Goal: Task Accomplishment & Management: Manage account settings

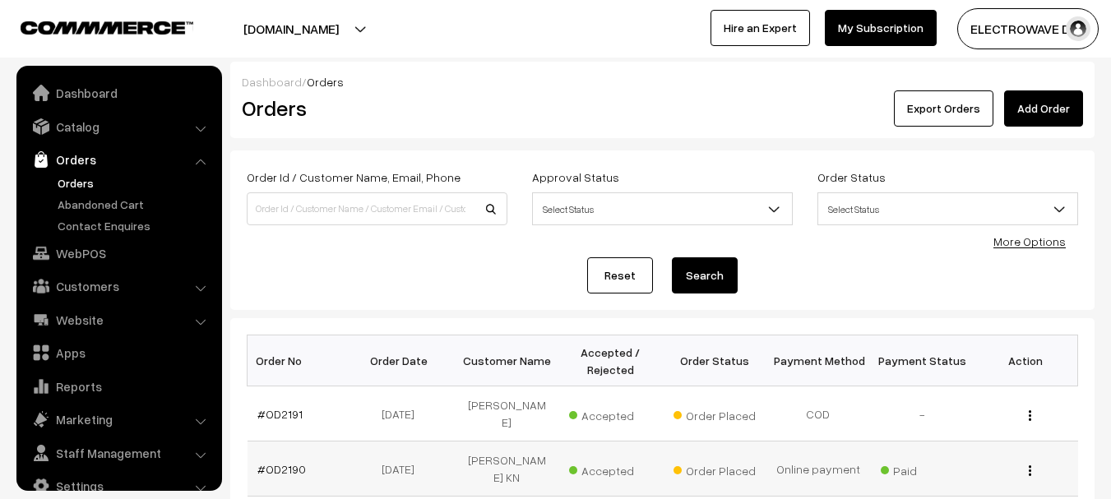
scroll to position [26, 0]
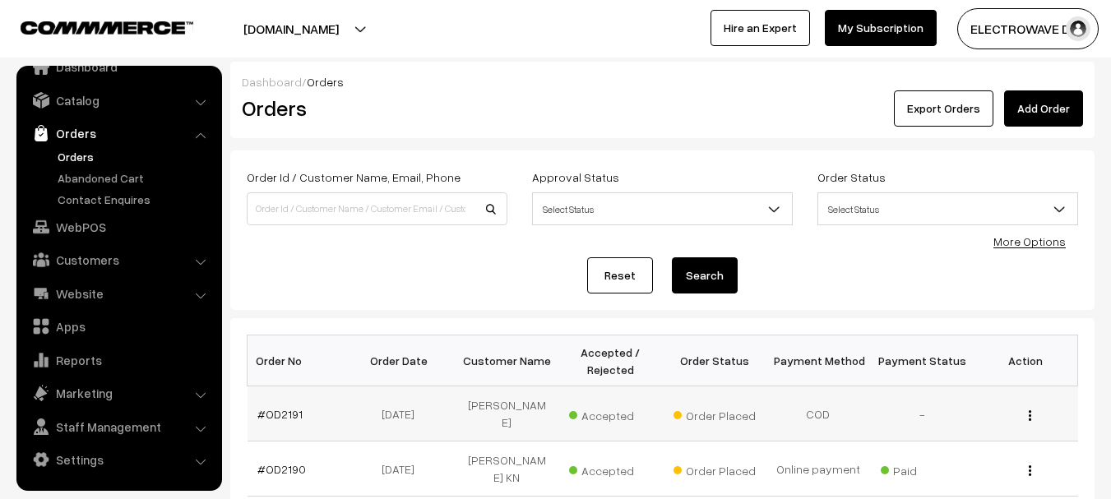
click at [252, 404] on td "#OD2191" at bounding box center [299, 413] width 104 height 55
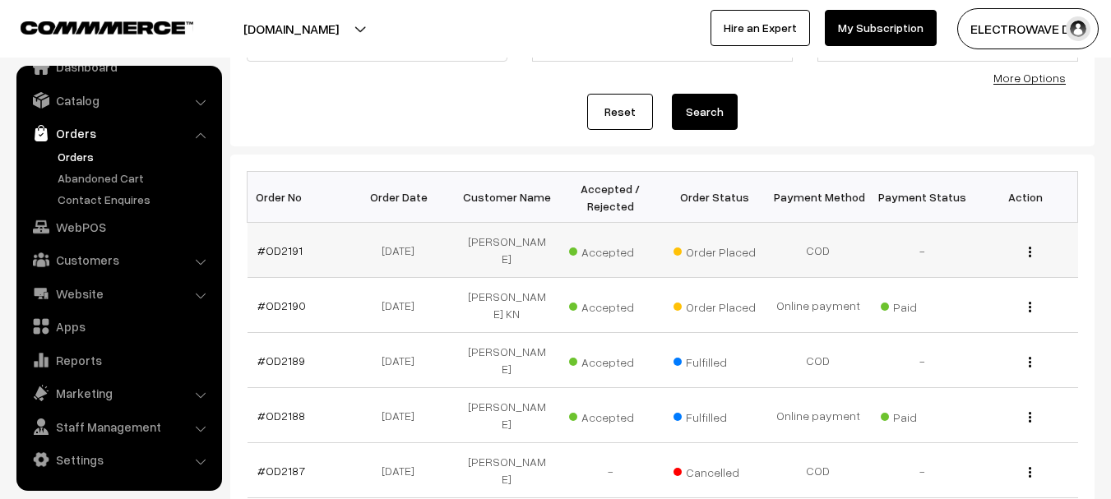
scroll to position [164, 0]
click at [282, 246] on link "#OD2191" at bounding box center [279, 250] width 45 height 14
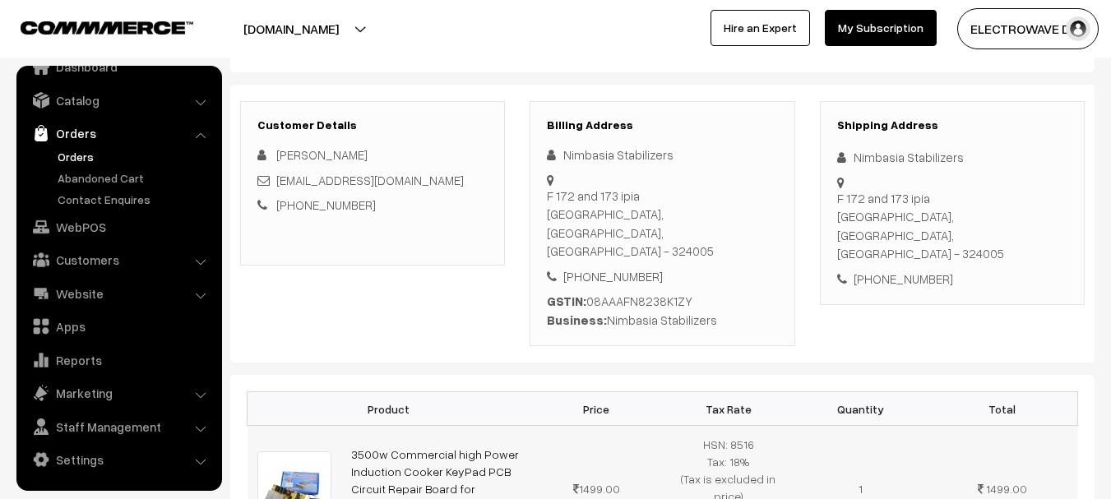
scroll to position [82, 0]
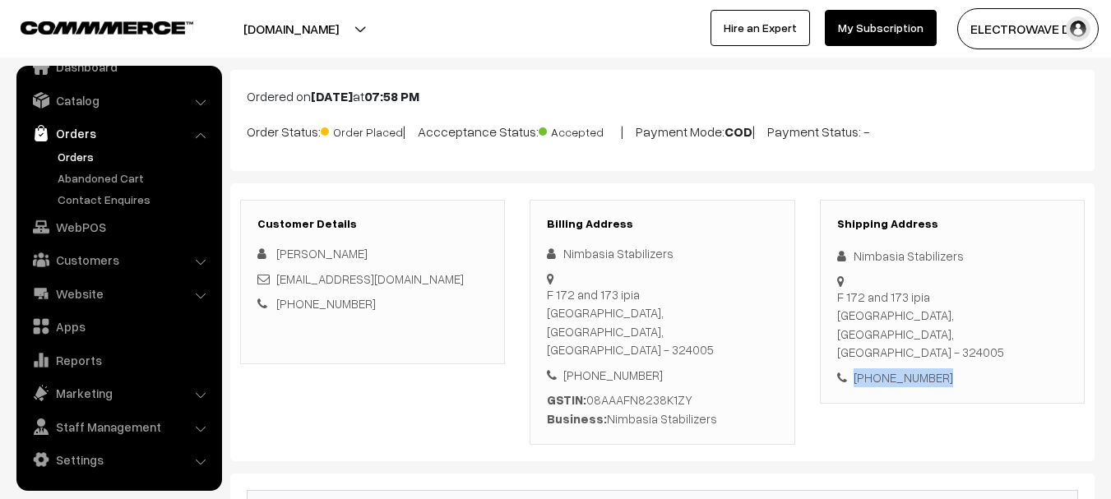
drag, startPoint x: 982, startPoint y: 317, endPoint x: 837, endPoint y: 323, distance: 144.8
click at [837, 368] on div "+91 9983306543" at bounding box center [952, 377] width 230 height 19
copy div "+91 9983306543"
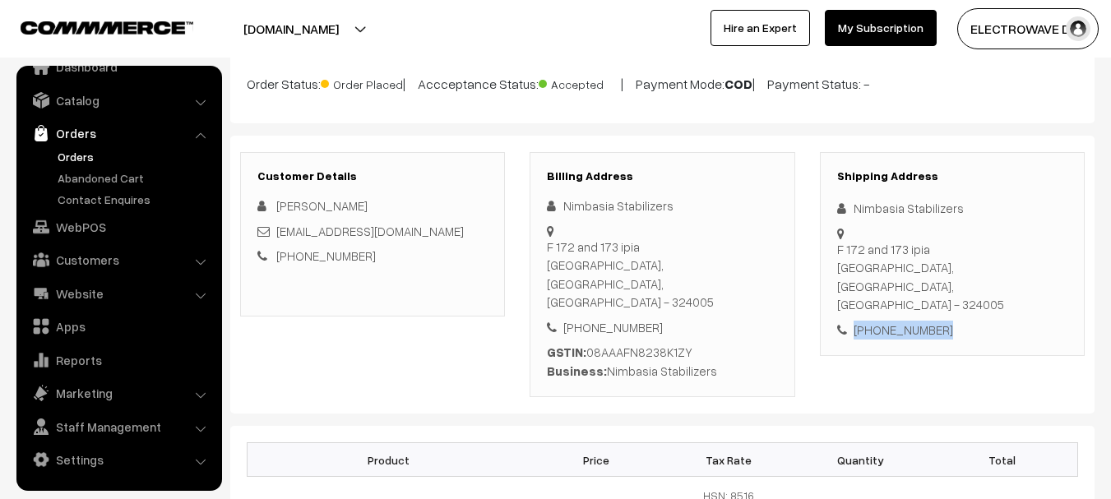
scroll to position [0, 0]
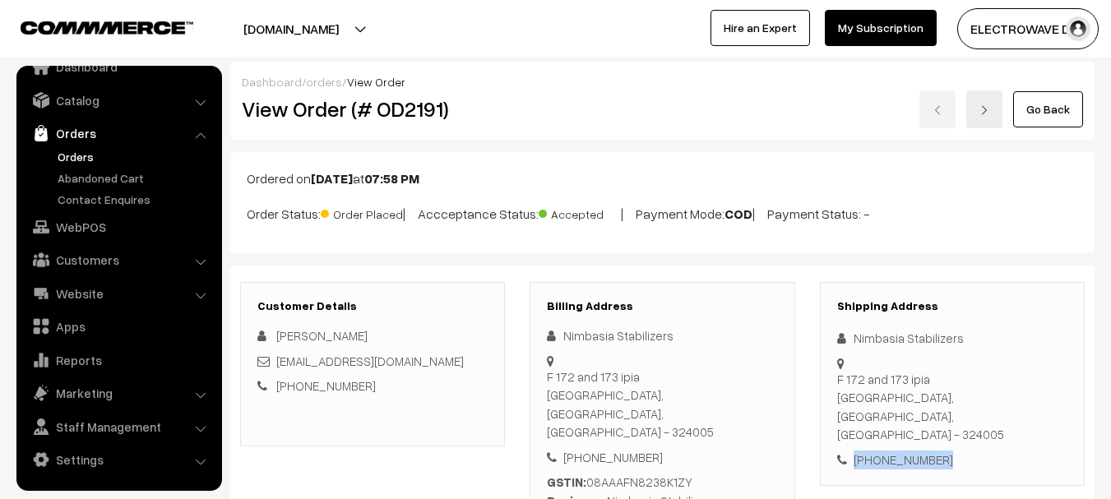
click at [340, 23] on button "[DOMAIN_NAME]" at bounding box center [291, 28] width 210 height 41
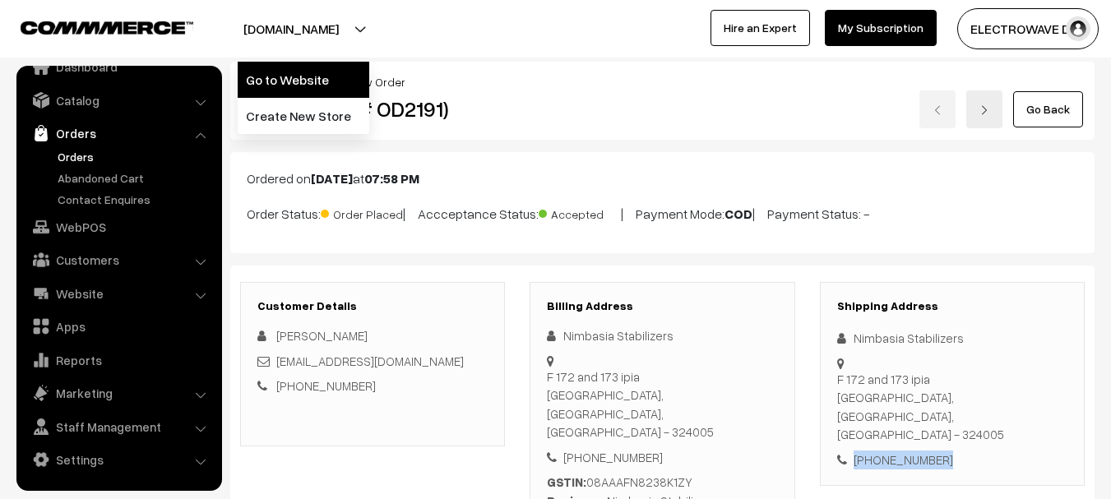
click at [336, 65] on link "Go to Website" at bounding box center [304, 80] width 132 height 36
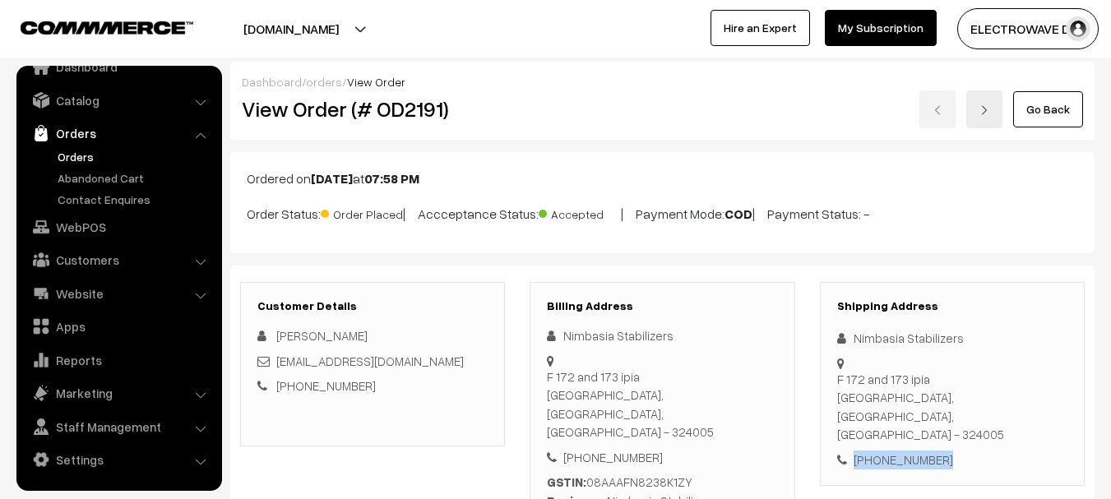
click at [68, 160] on link "Orders" at bounding box center [134, 156] width 163 height 17
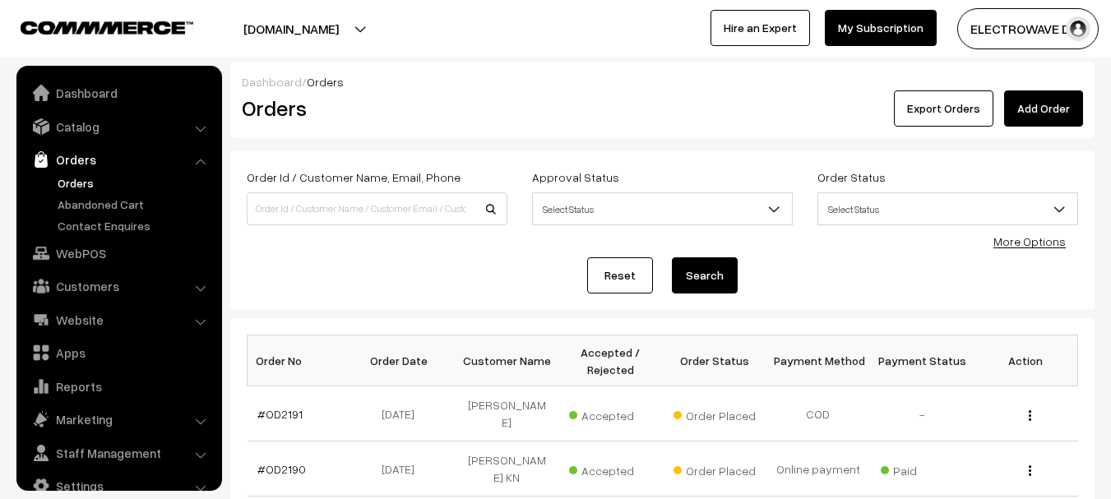
scroll to position [26, 0]
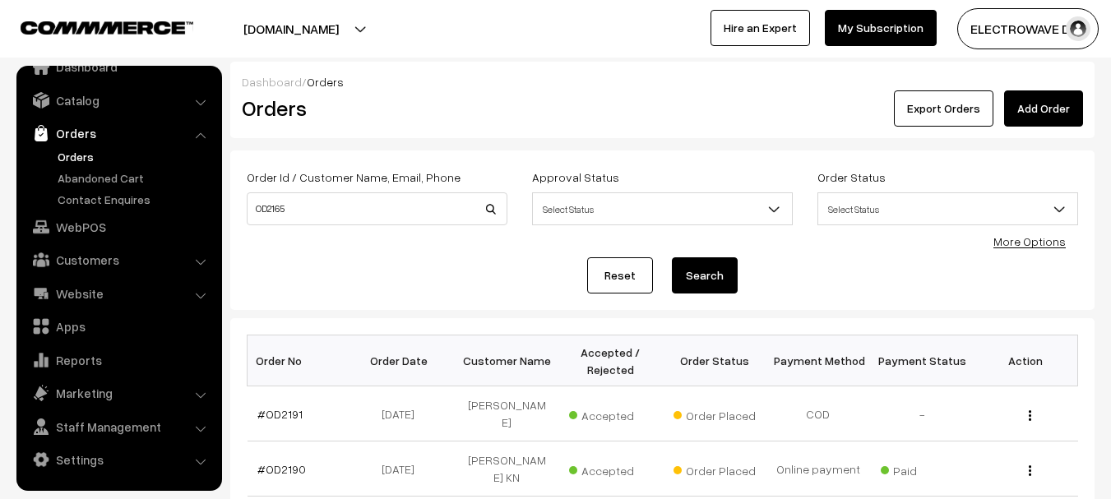
type input "OD2165"
click at [672, 257] on button "Search" at bounding box center [705, 275] width 66 height 36
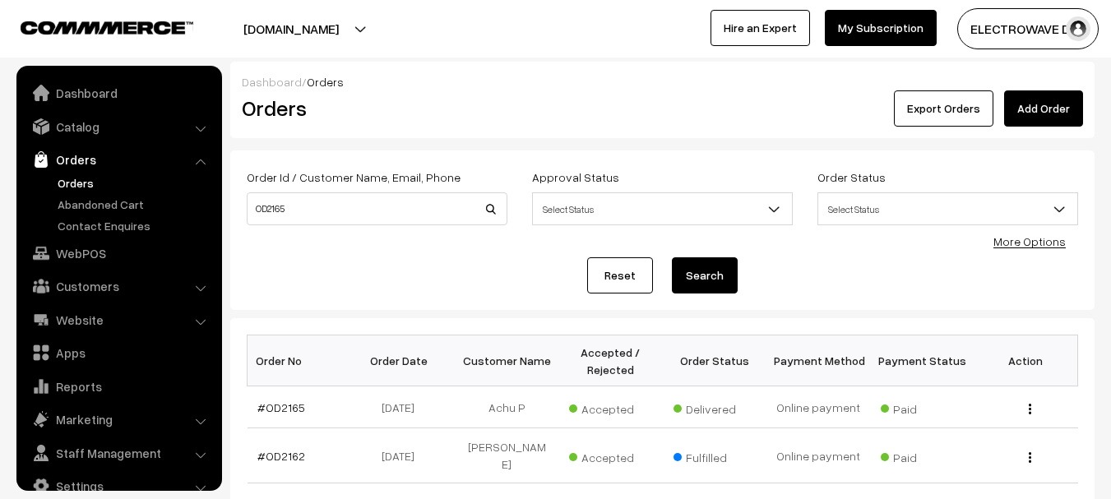
scroll to position [26, 0]
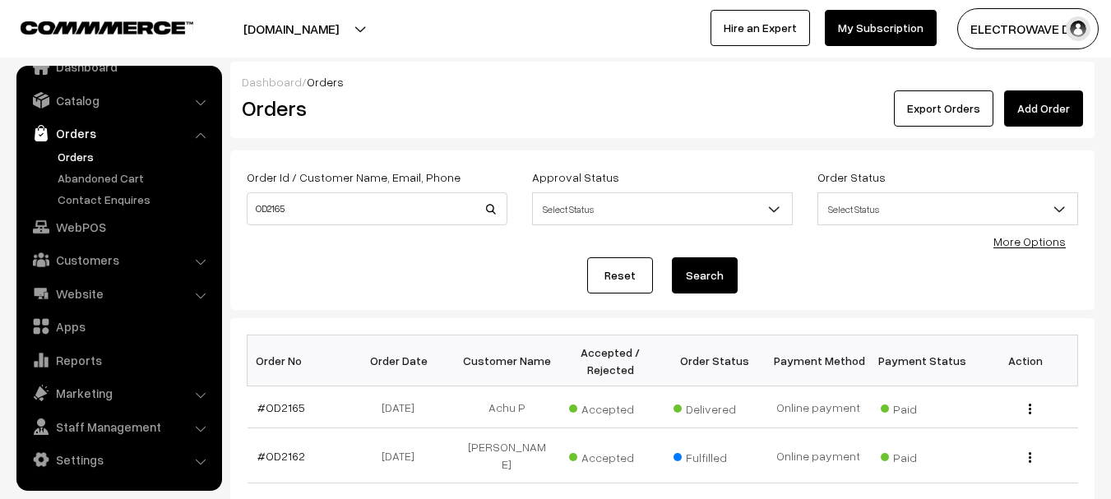
click at [697, 272] on button "Search" at bounding box center [705, 275] width 66 height 36
click at [288, 414] on link "#OD2165" at bounding box center [281, 407] width 48 height 14
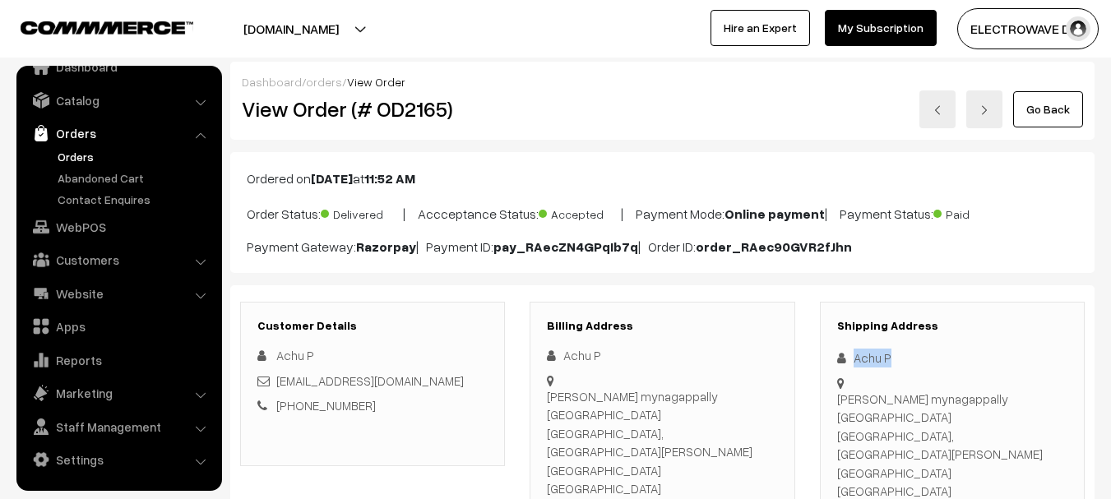
drag, startPoint x: 854, startPoint y: 361, endPoint x: 943, endPoint y: 363, distance: 88.8
click at [943, 363] on div "Achu P" at bounding box center [952, 358] width 230 height 19
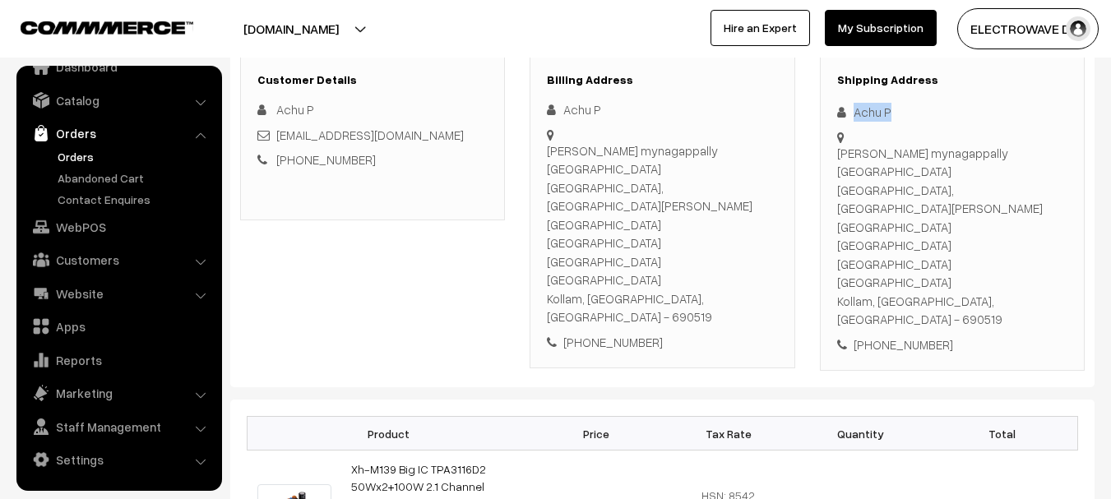
scroll to position [247, 0]
click at [911, 335] on div "+91 7994473844" at bounding box center [952, 344] width 230 height 19
drag, startPoint x: 911, startPoint y: 232, endPoint x: 896, endPoint y: 232, distance: 14.8
click at [909, 335] on div "+91 7994473844" at bounding box center [952, 344] width 230 height 19
copy div "7994473844"
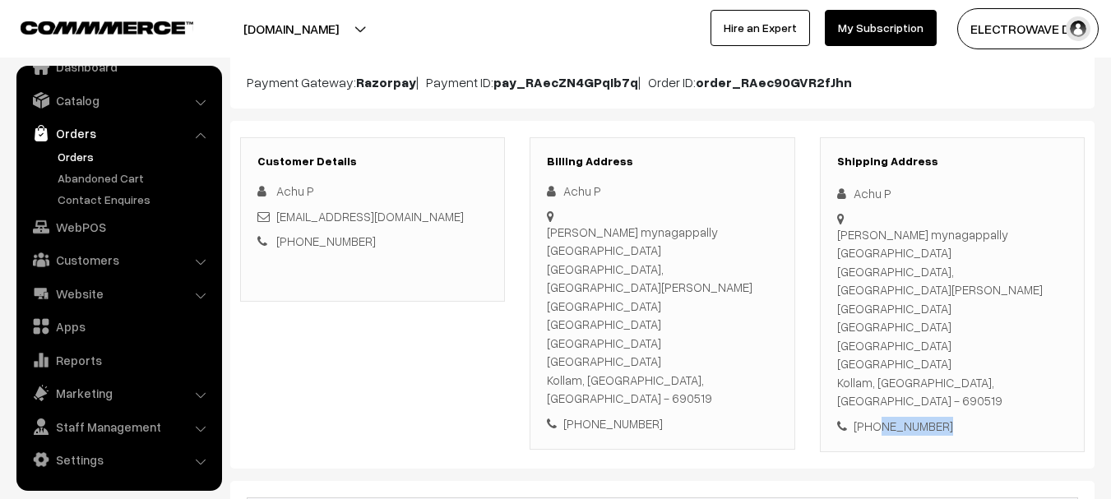
scroll to position [0, 0]
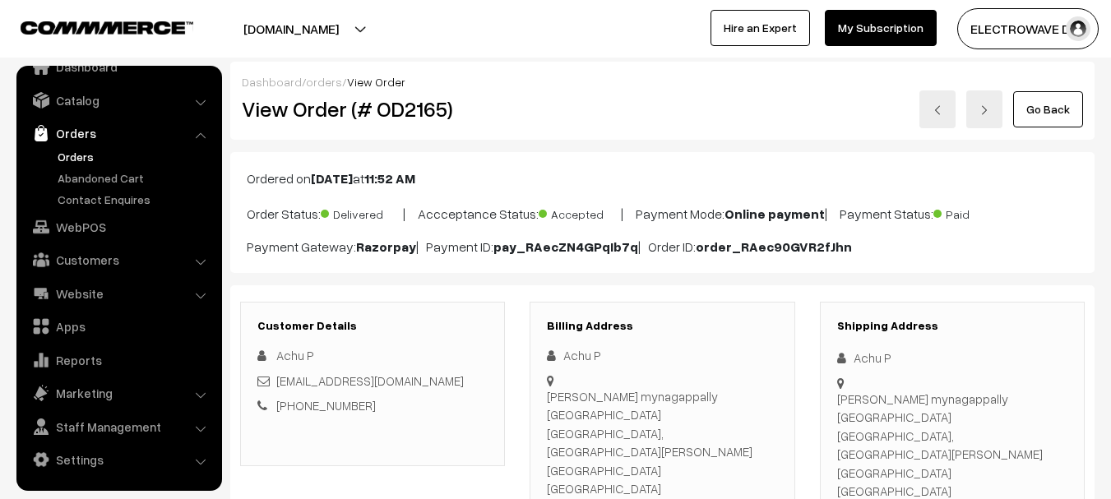
click at [70, 150] on link "Orders" at bounding box center [134, 156] width 163 height 17
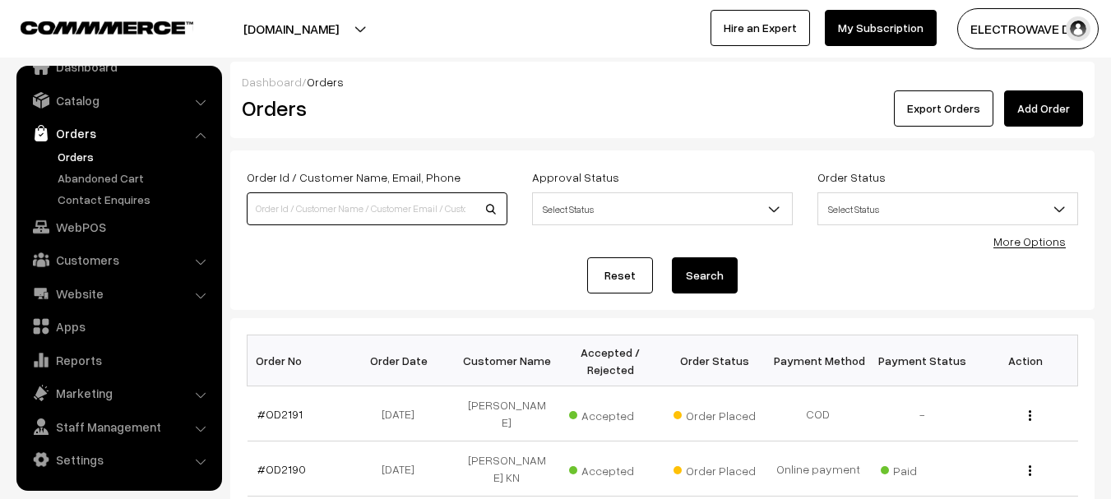
click at [361, 197] on input at bounding box center [377, 208] width 261 height 33
type input "od2022"
click at [672, 257] on button "Search" at bounding box center [705, 275] width 66 height 36
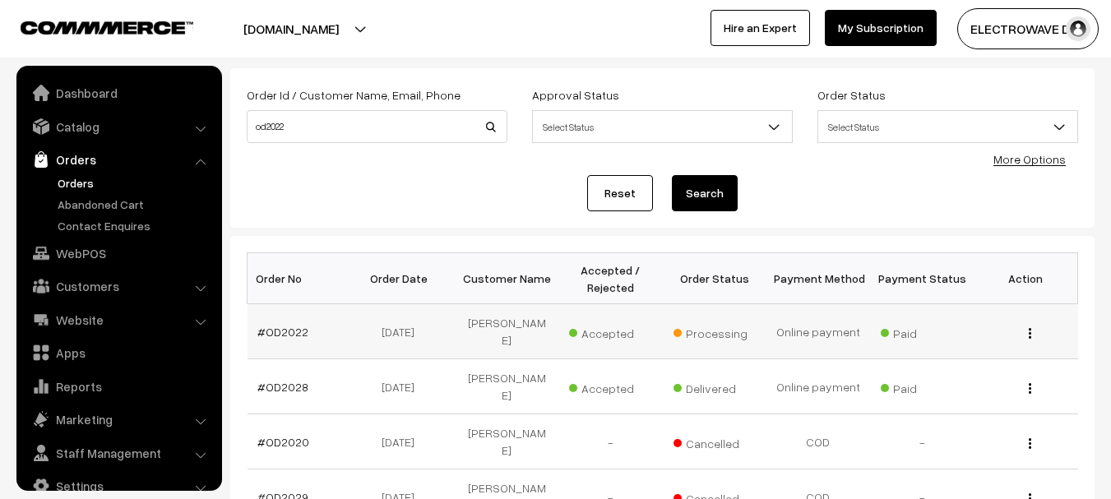
scroll to position [26, 0]
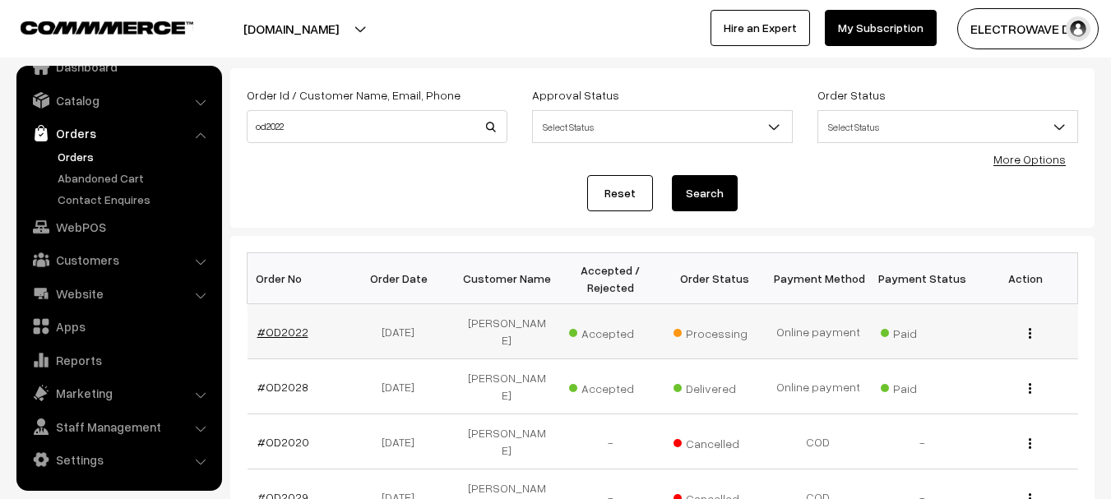
click at [292, 331] on link "#OD2022" at bounding box center [282, 332] width 51 height 14
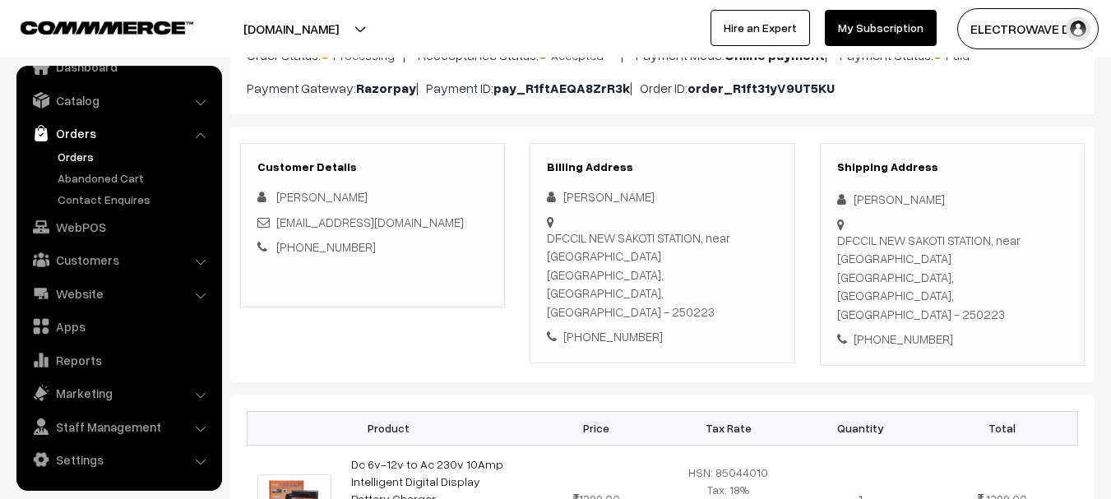
scroll to position [164, 0]
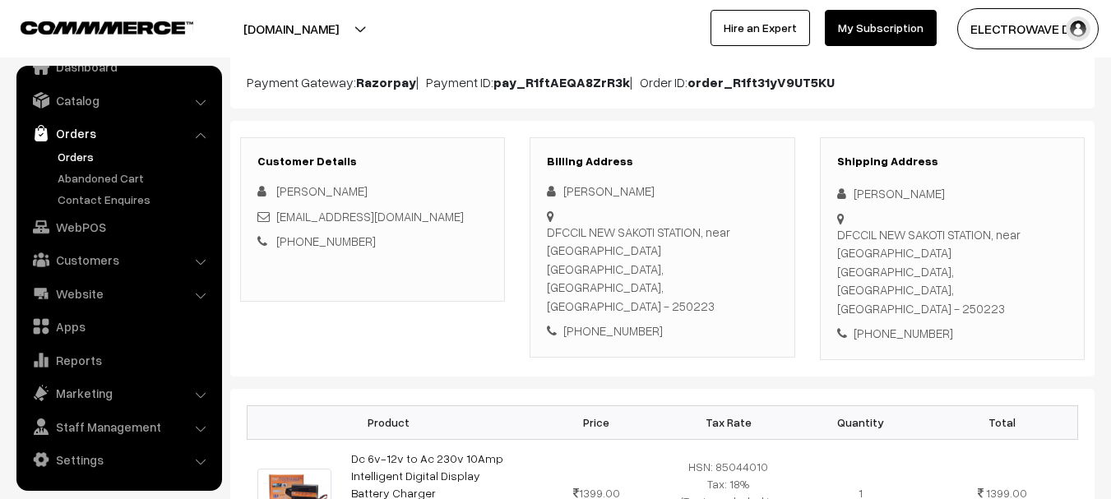
click at [1030, 269] on div "DFCCIL NEW SAKOTI STATION, near Ruhasha Underpaas Meerut, Uttar Pradesh, India …" at bounding box center [952, 271] width 230 height 93
click at [1005, 273] on div "DFCCIL NEW SAKOTI STATION, near Ruhasha Underpaas Meerut, Uttar Pradesh, India …" at bounding box center [952, 271] width 230 height 93
copy div "250223"
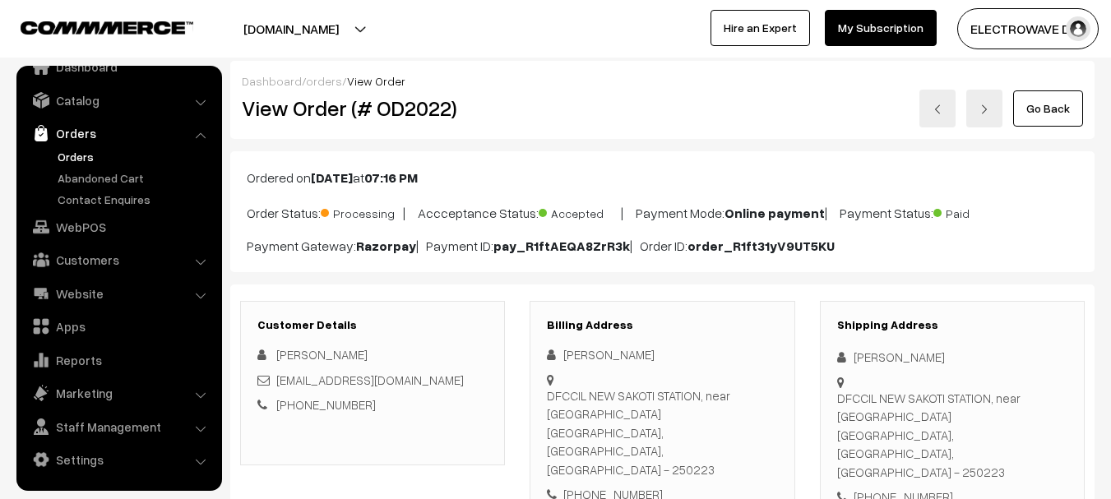
scroll to position [0, 0]
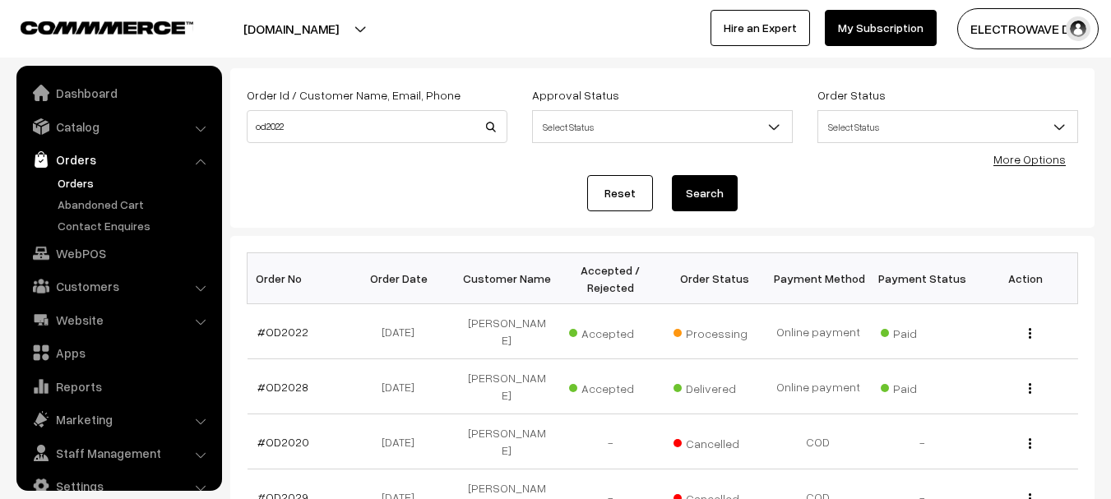
scroll to position [26, 0]
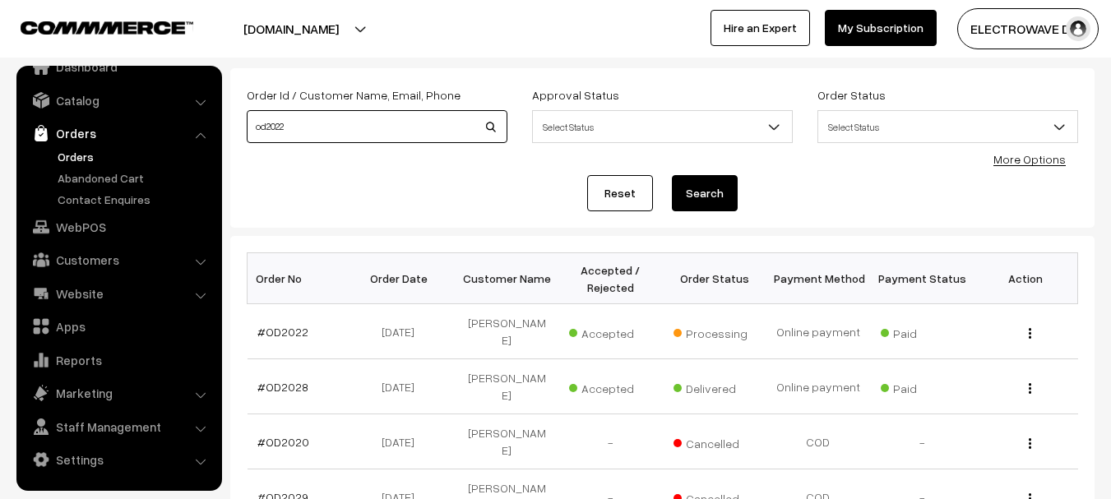
click at [418, 129] on input "od2022" at bounding box center [377, 126] width 261 height 33
type input "OD2130"
click at [672, 175] on button "Search" at bounding box center [705, 193] width 66 height 36
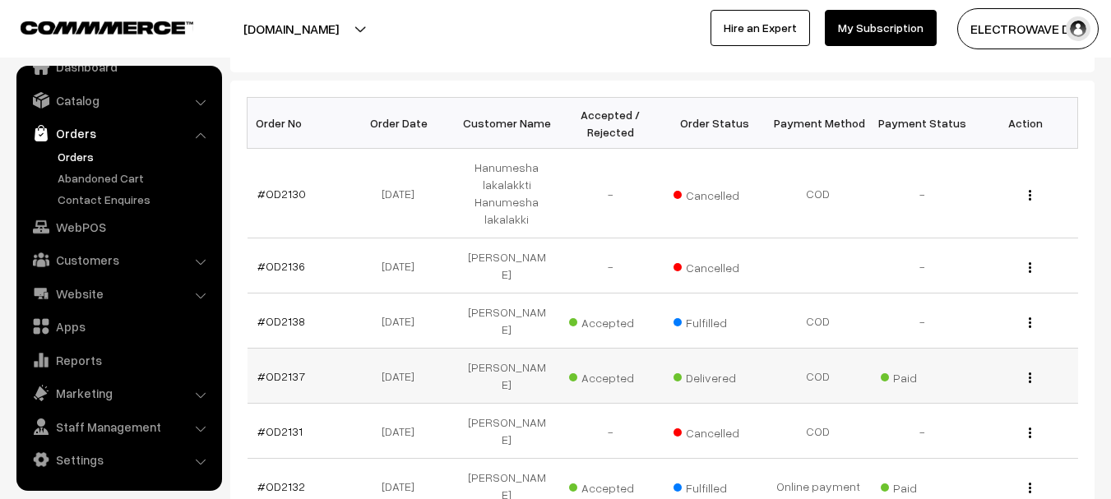
scroll to position [247, 0]
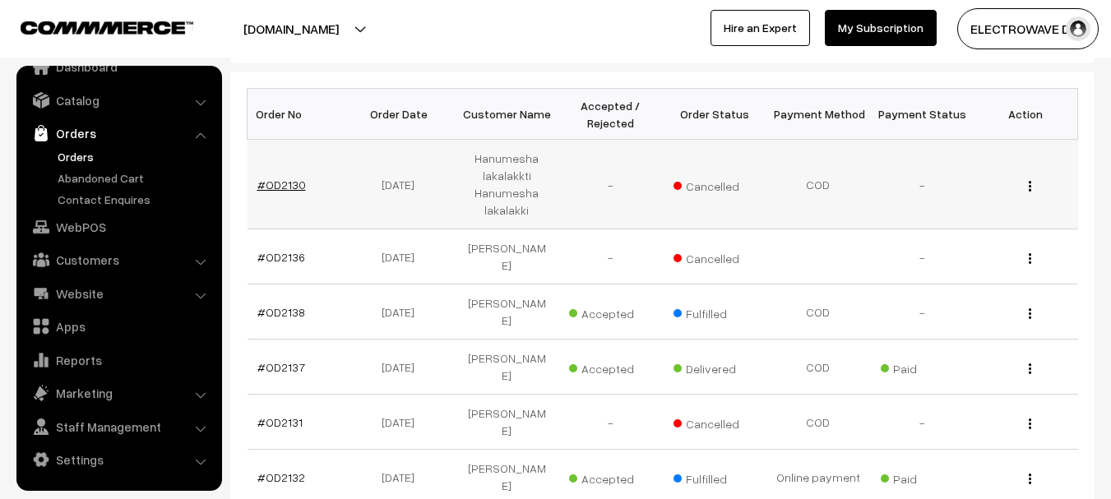
click at [281, 178] on link "#OD2130" at bounding box center [281, 185] width 49 height 14
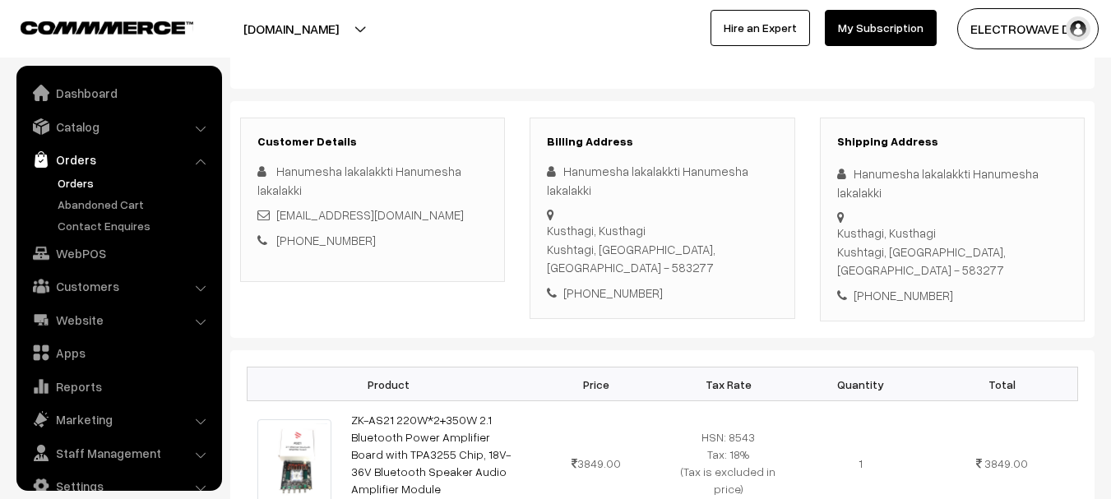
scroll to position [26, 0]
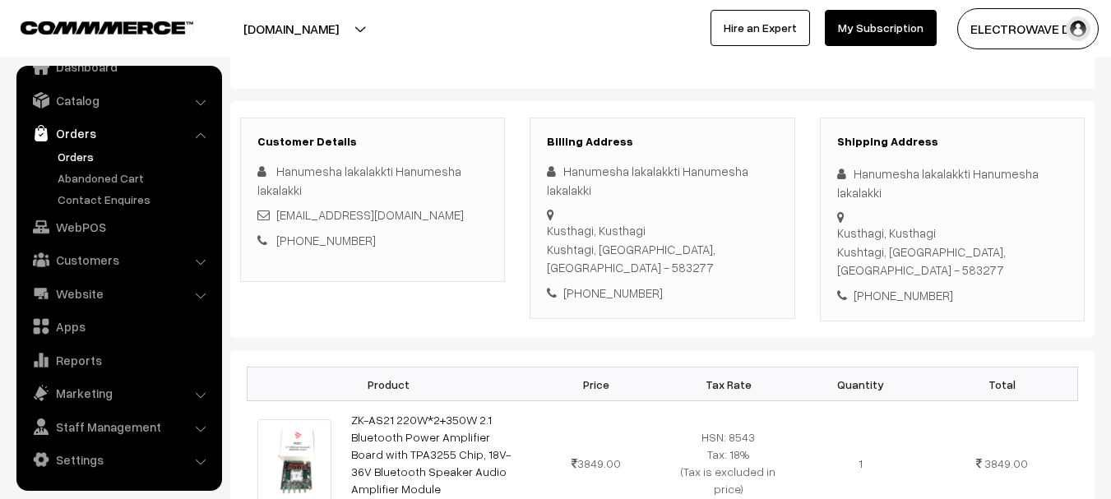
click at [899, 286] on div "+91 9964189924" at bounding box center [952, 295] width 230 height 19
copy div "9964189924"
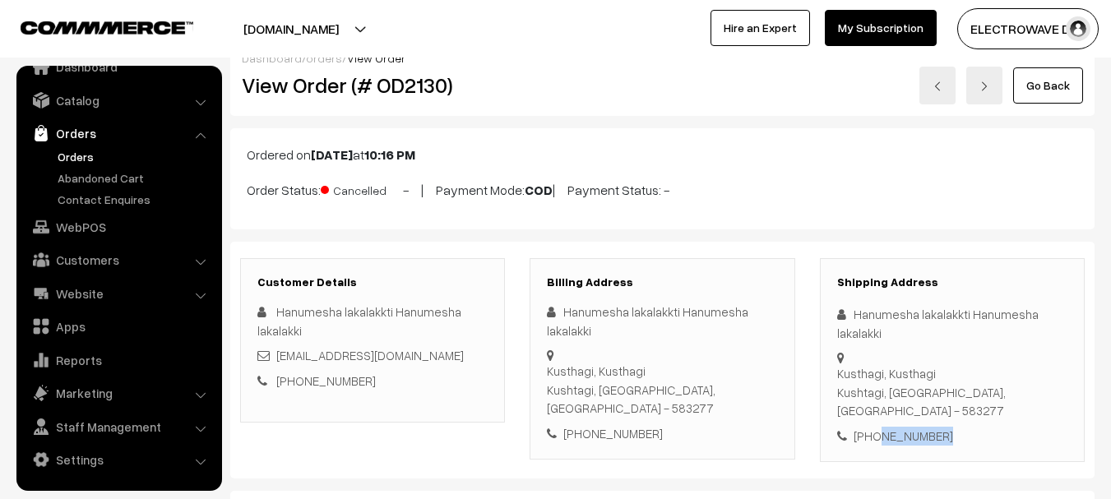
scroll to position [0, 0]
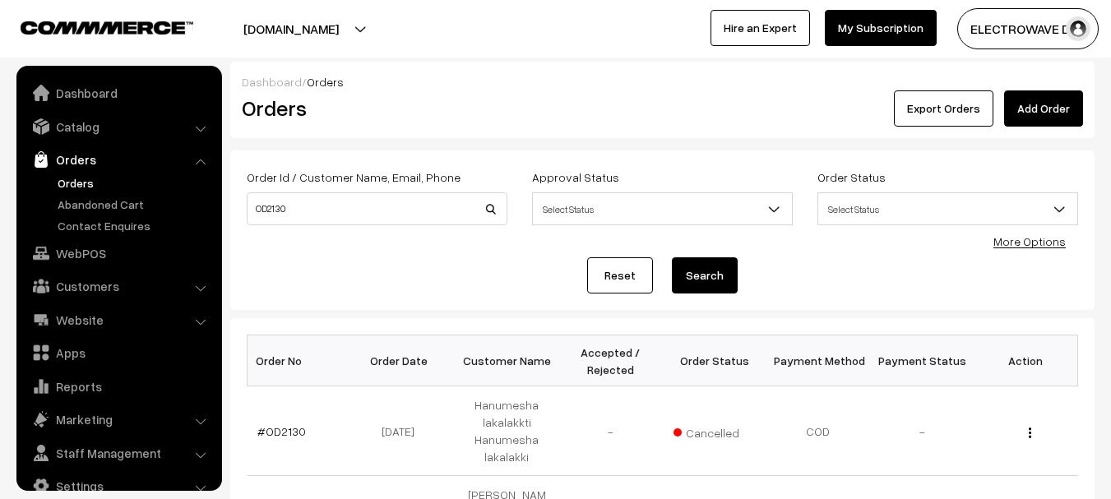
scroll to position [26, 0]
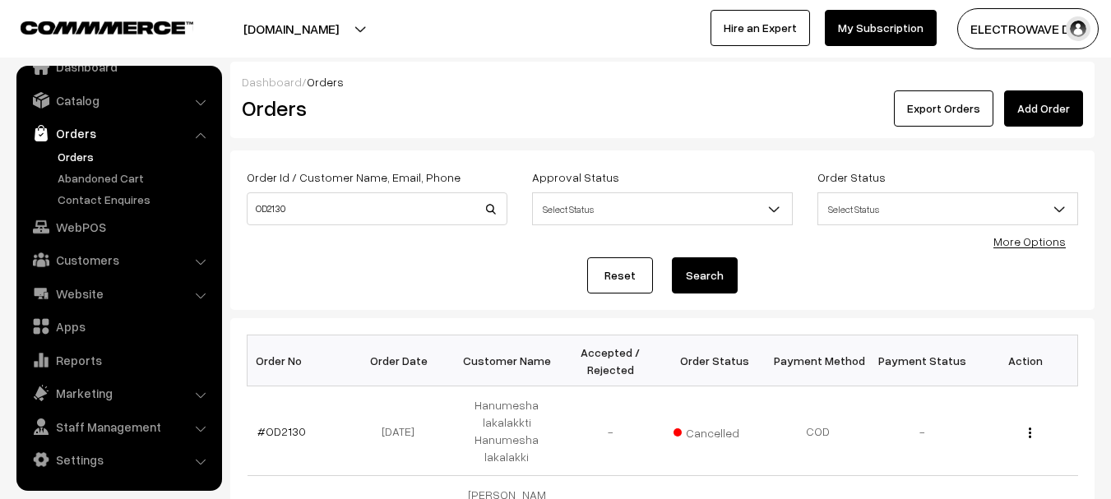
click at [364, 229] on div "Order Id / Customer Name, Email, Phone OD2130" at bounding box center [376, 201] width 285 height 68
click at [364, 213] on input "OD2130" at bounding box center [377, 208] width 261 height 33
type input "OD2060"
click at [672, 257] on button "Search" at bounding box center [705, 275] width 66 height 36
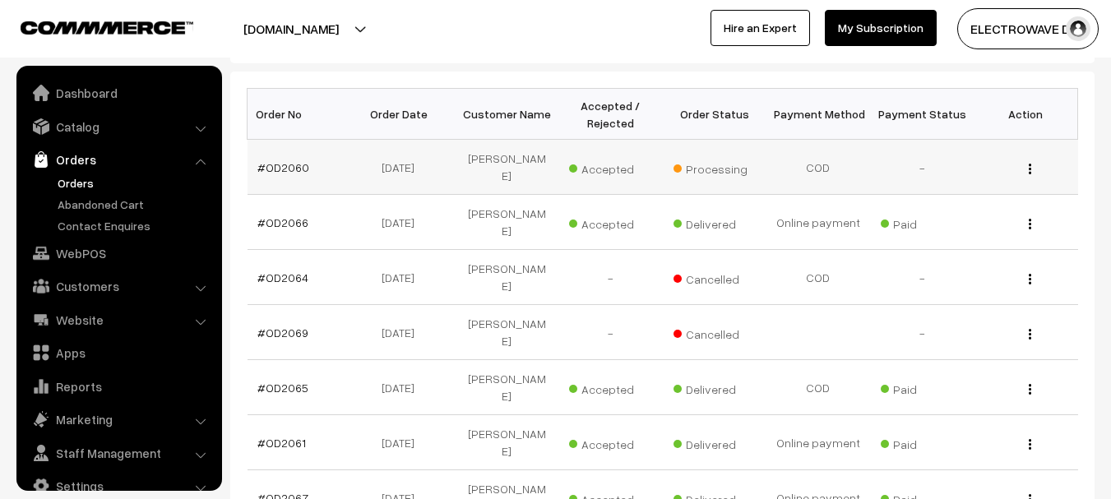
scroll to position [26, 0]
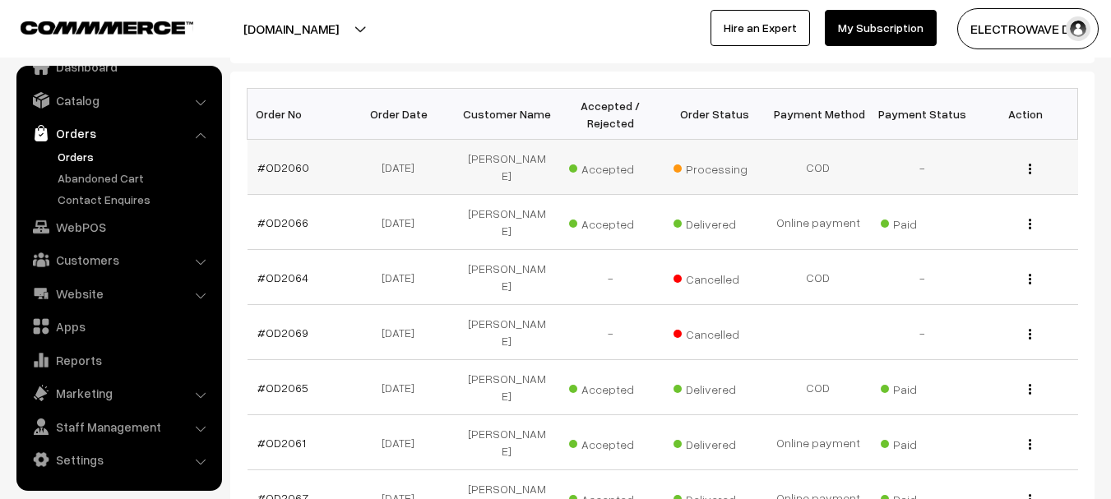
click at [295, 169] on td "#OD2060" at bounding box center [299, 167] width 104 height 55
click at [296, 161] on link "#OD2060" at bounding box center [283, 167] width 52 height 14
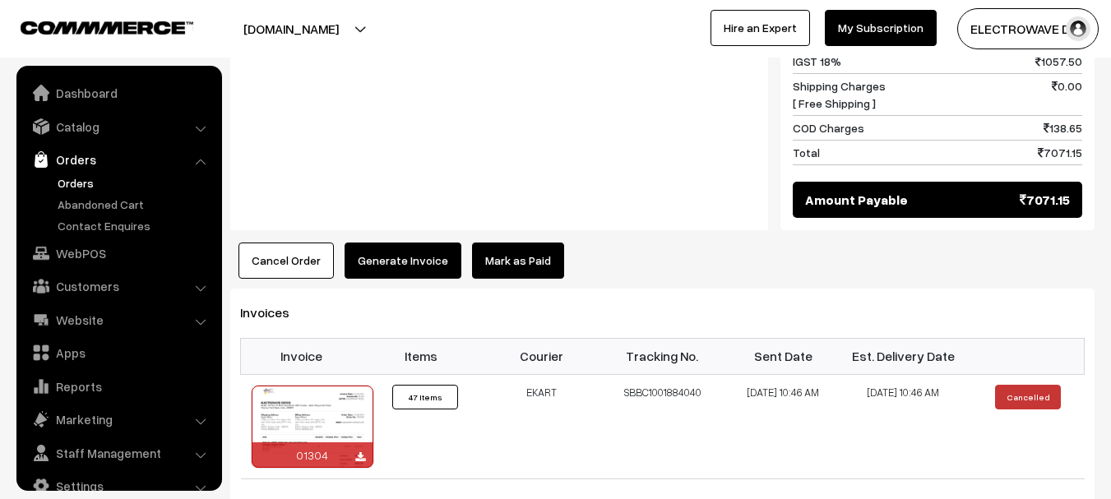
scroll to position [26, 0]
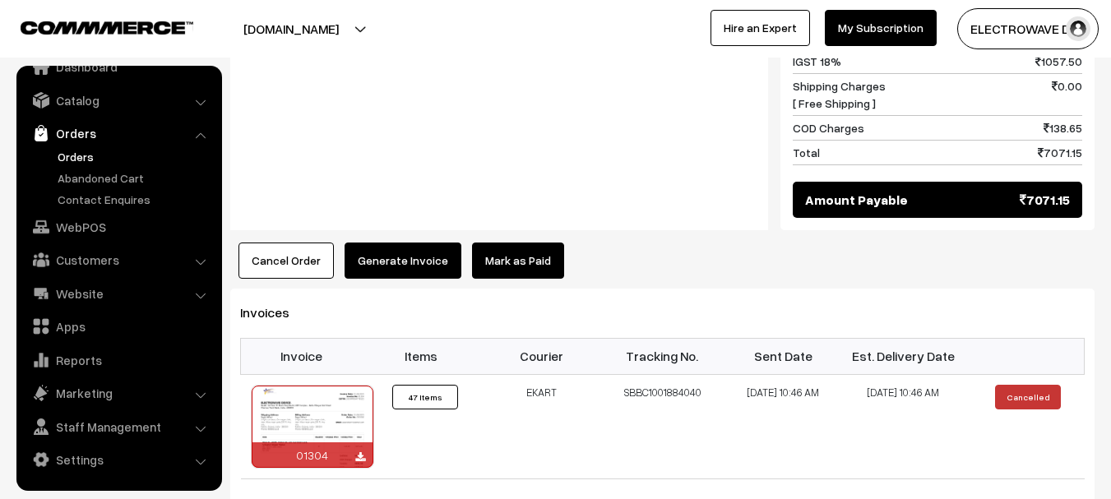
click at [284, 243] on button "Cancel Order" at bounding box center [285, 261] width 95 height 36
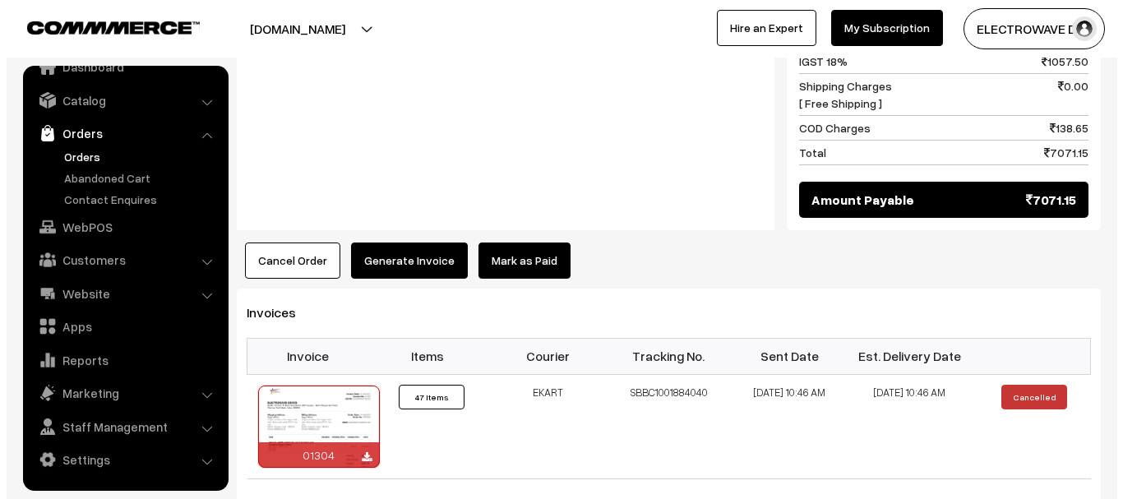
scroll to position [823, 0]
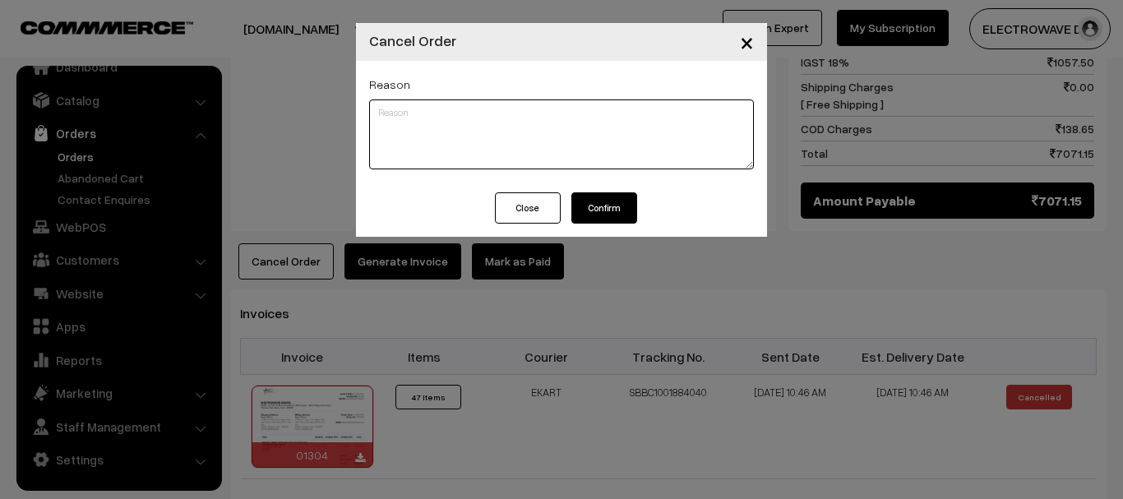
click at [472, 139] on textarea at bounding box center [561, 134] width 385 height 70
type textarea "rto"
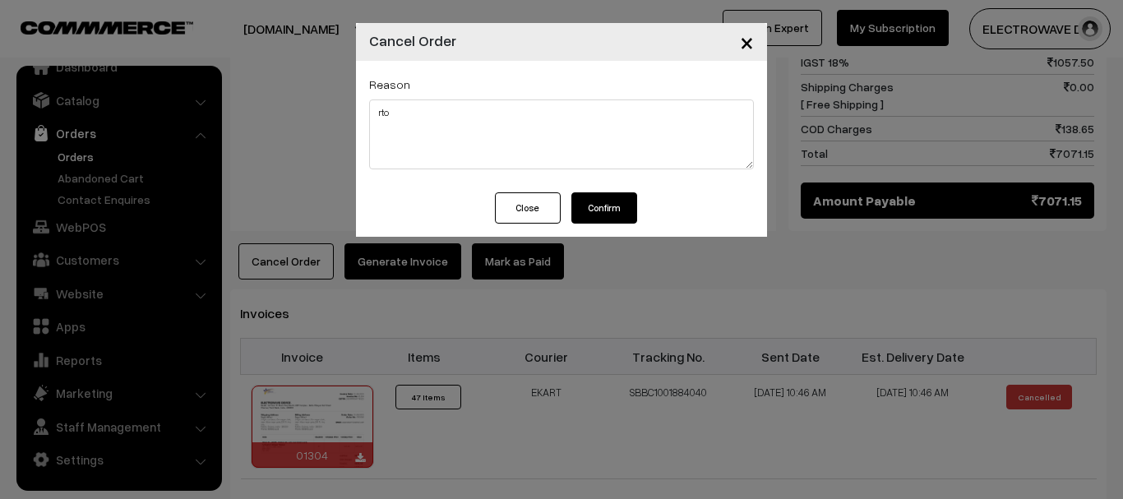
click at [752, 37] on span "×" at bounding box center [747, 41] width 14 height 30
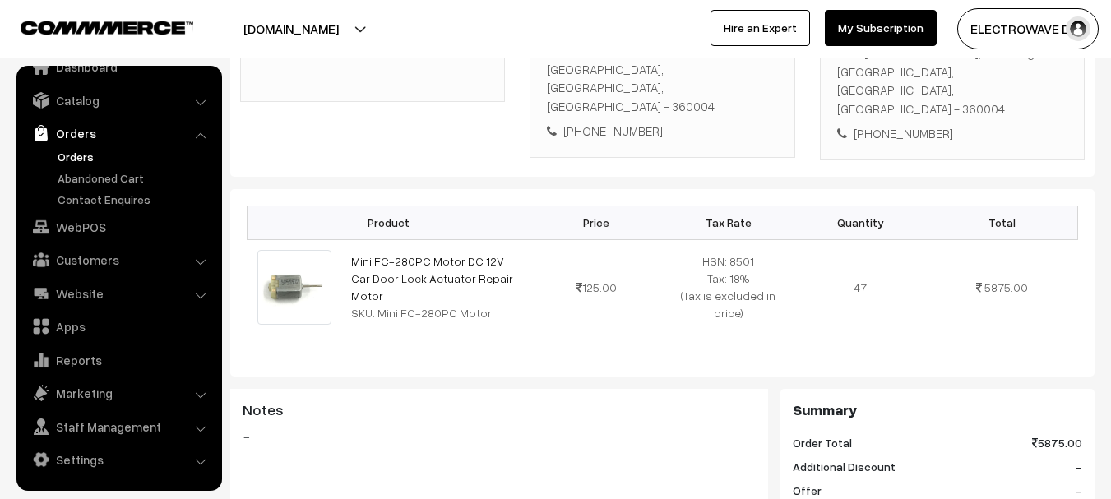
scroll to position [247, 0]
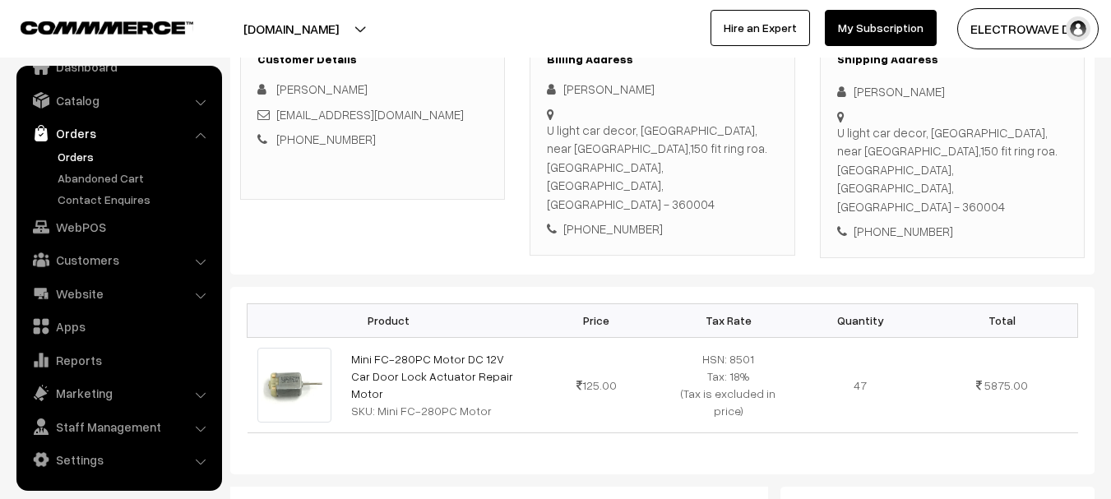
click at [911, 222] on div "+91 9898601219" at bounding box center [952, 231] width 230 height 19
copy div "9898601219"
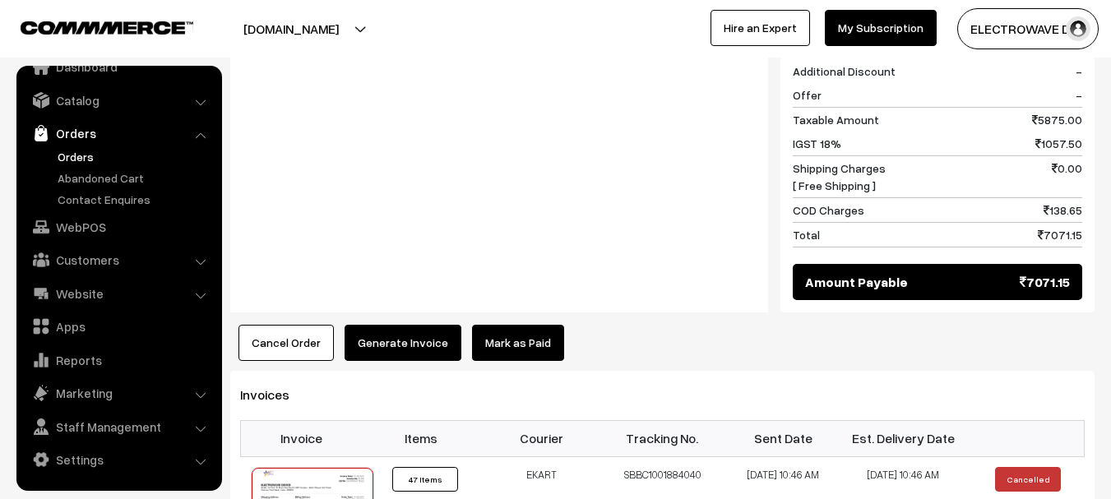
click at [289, 325] on button "Cancel Order" at bounding box center [285, 343] width 95 height 36
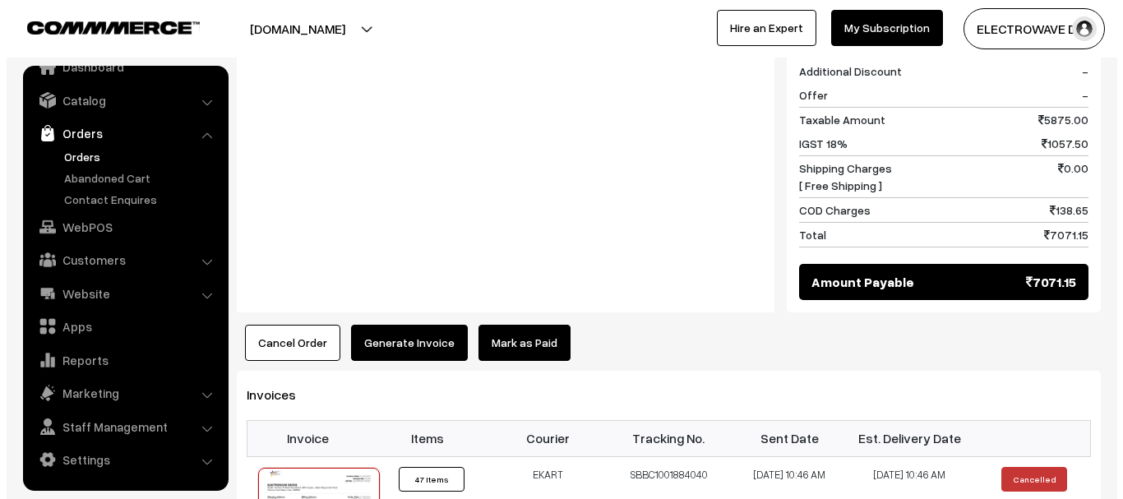
scroll to position [742, 0]
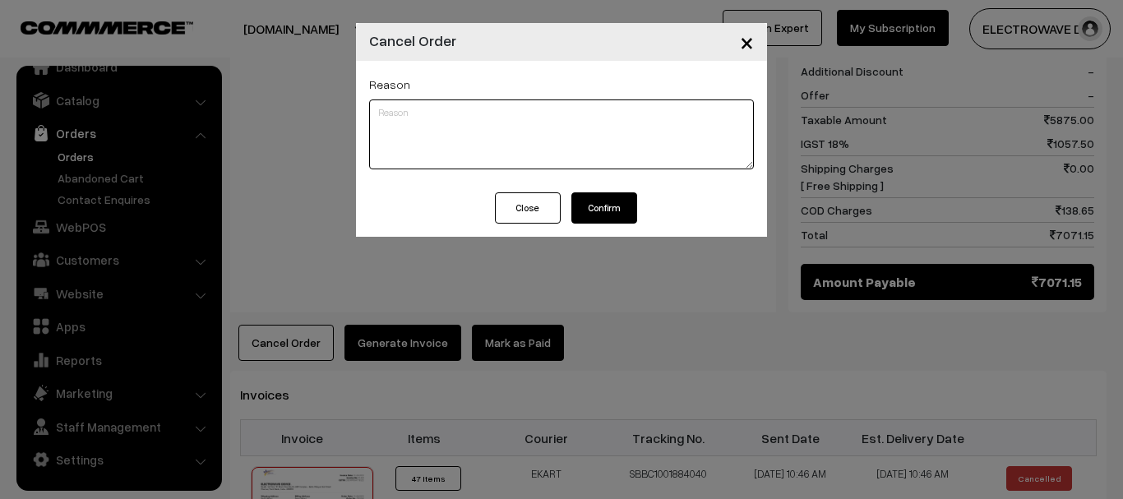
click at [552, 126] on textarea at bounding box center [561, 134] width 385 height 70
type textarea "rto"
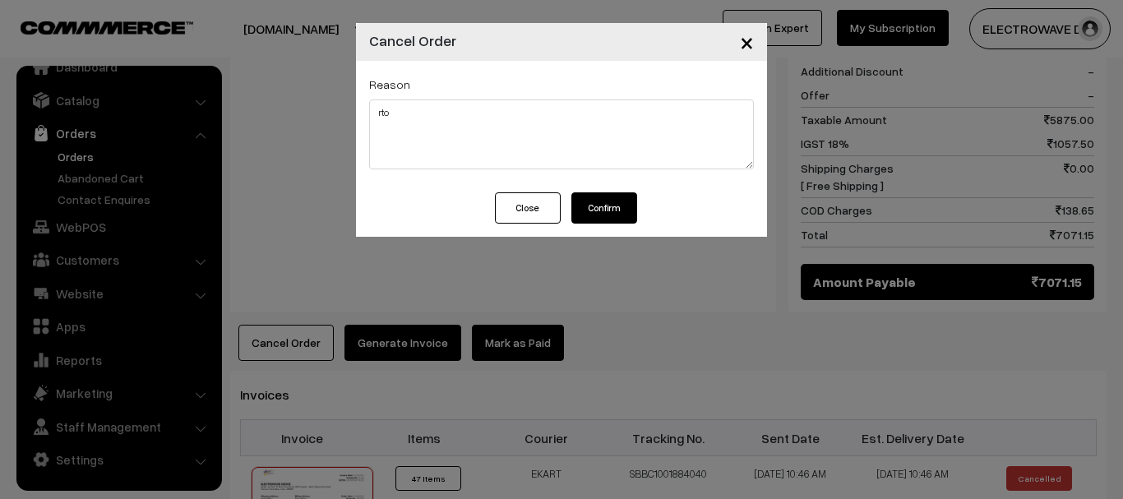
click at [613, 206] on button "Confirm" at bounding box center [604, 207] width 66 height 31
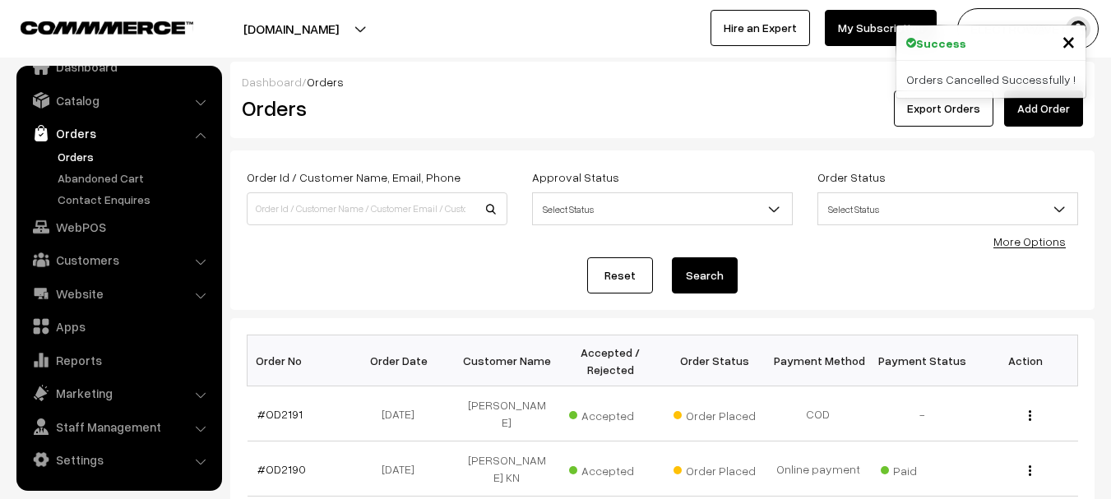
click at [377, 178] on label "Order Id / Customer Name, Email, Phone" at bounding box center [354, 177] width 214 height 17
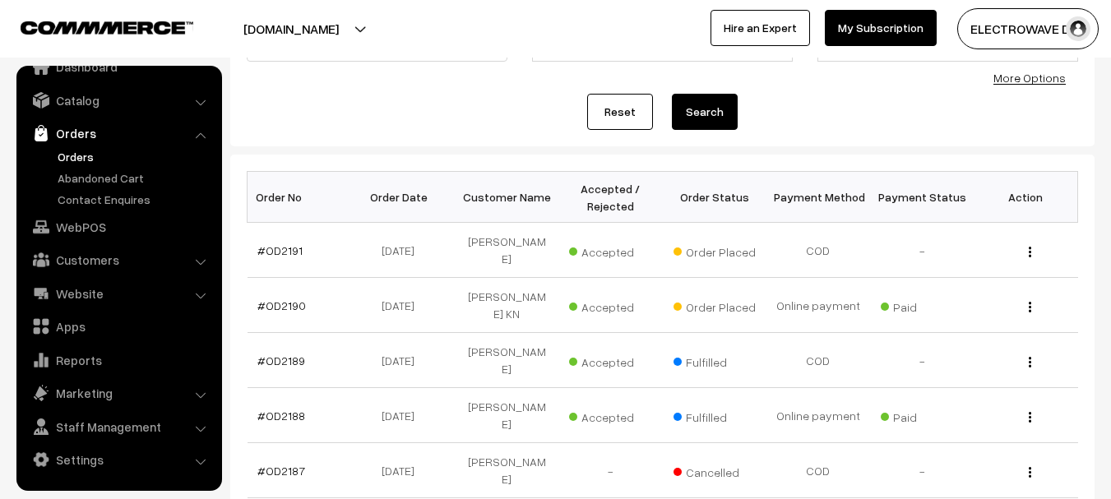
scroll to position [164, 0]
click at [76, 155] on link "Orders" at bounding box center [134, 156] width 163 height 17
